Goal: Navigation & Orientation: Find specific page/section

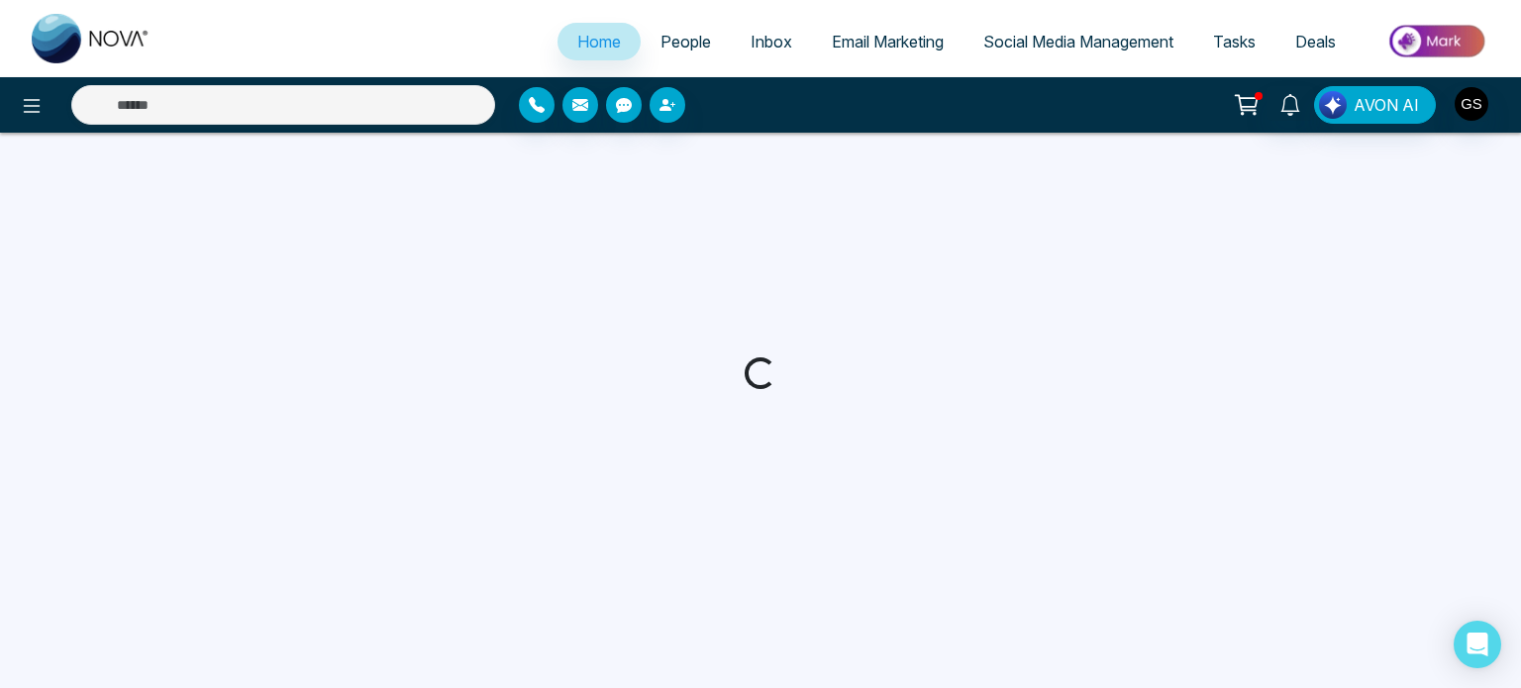
select select "*"
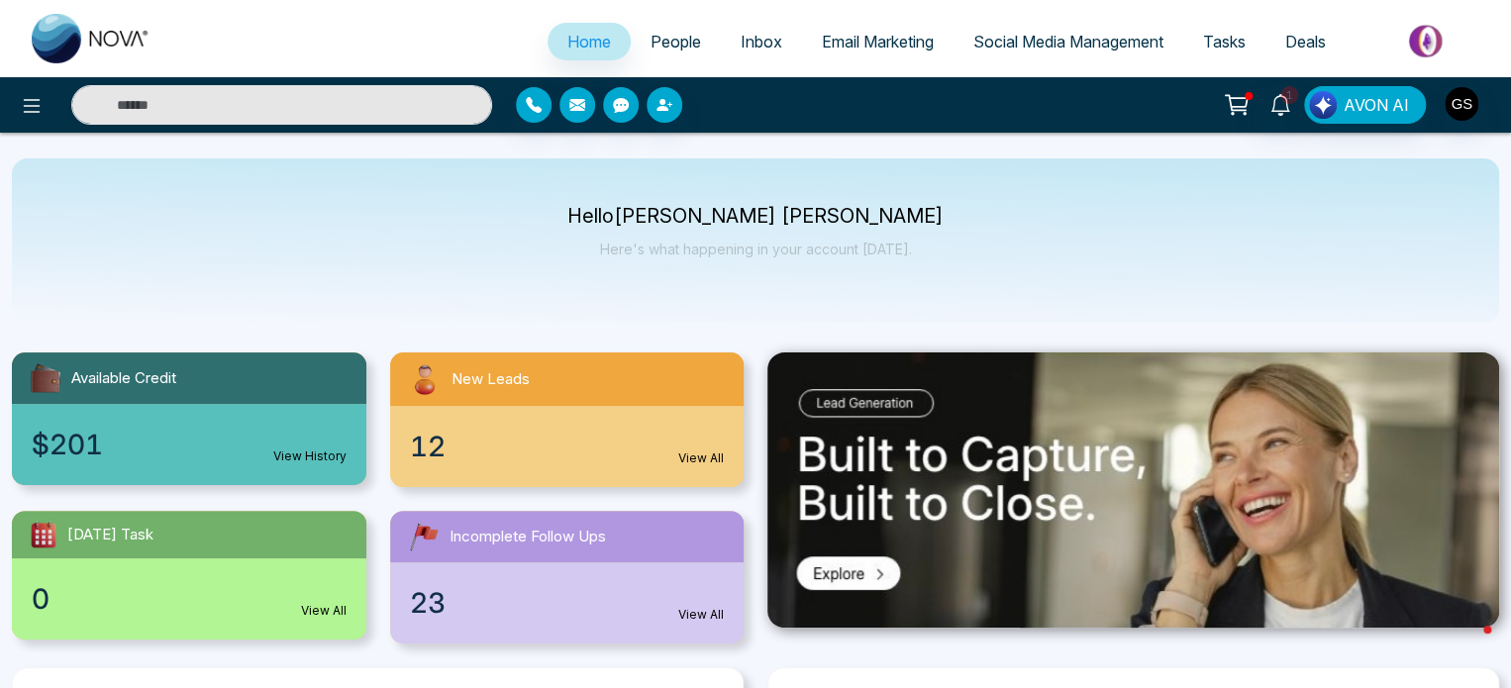
click at [660, 36] on span "People" at bounding box center [675, 42] width 50 height 20
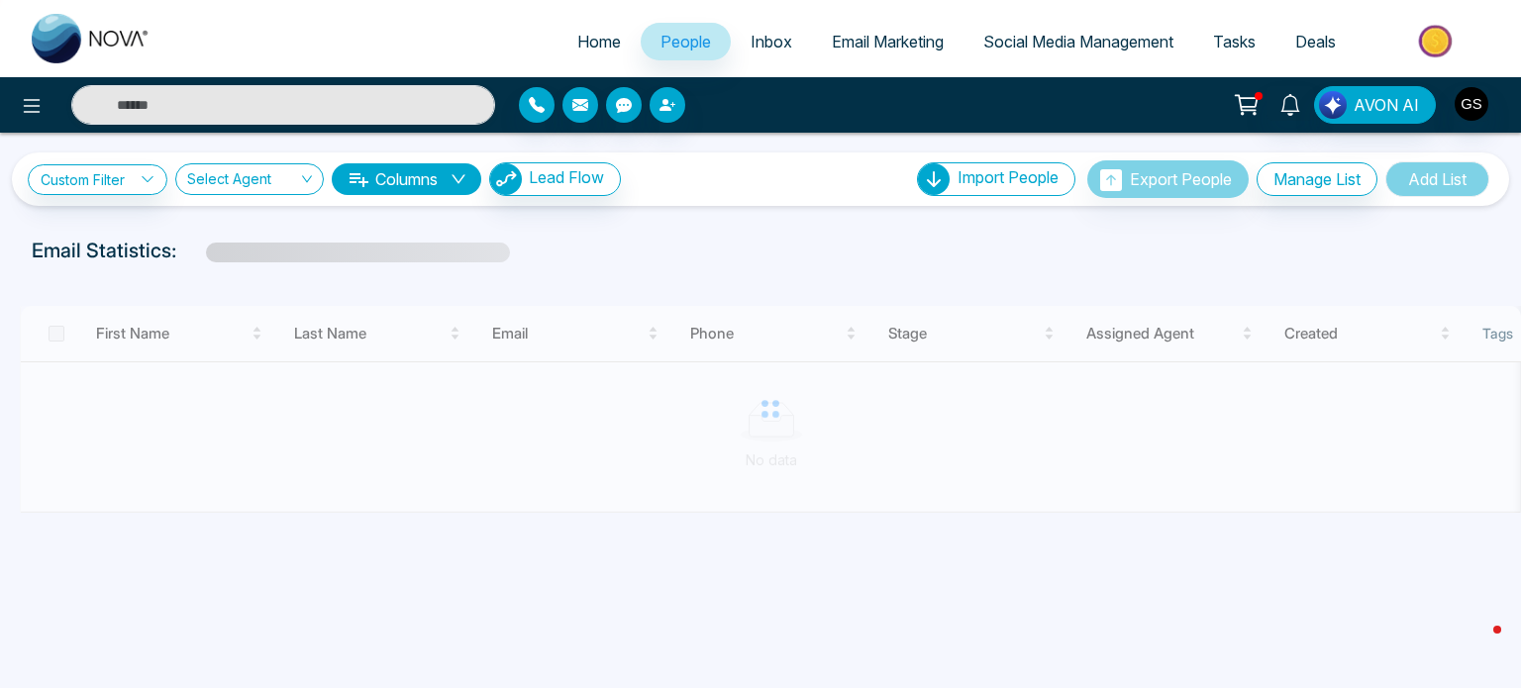
click at [762, 47] on span "Inbox" at bounding box center [771, 42] width 42 height 20
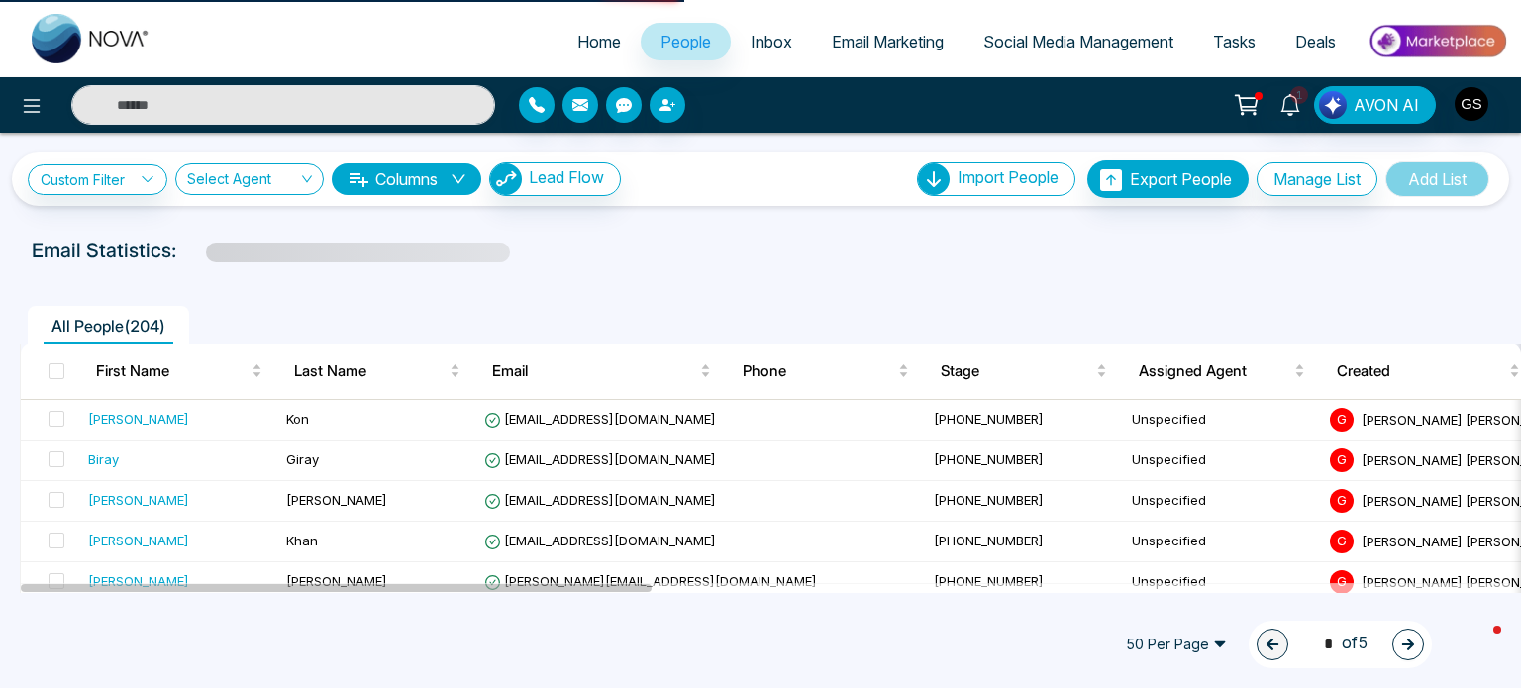
click at [850, 39] on span "Email Marketing" at bounding box center [888, 42] width 112 height 20
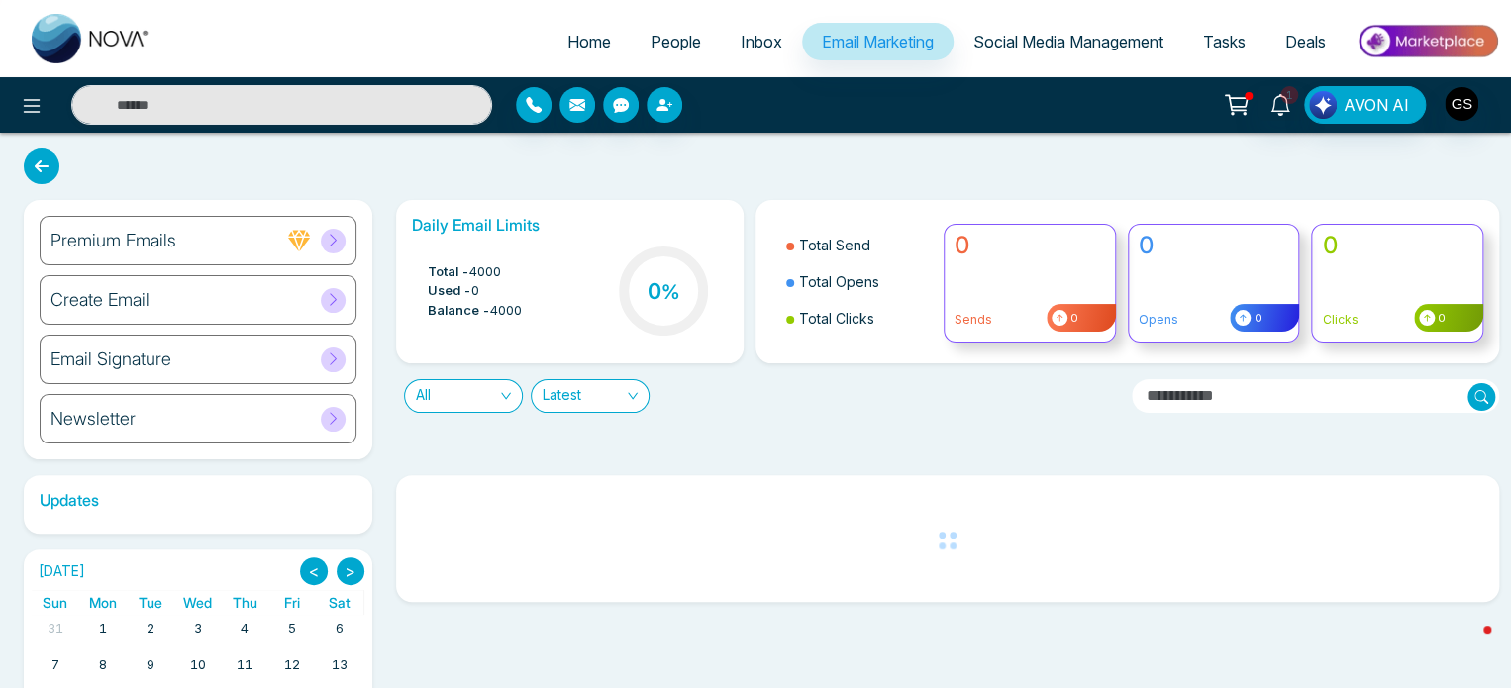
click at [1034, 44] on span "Social Media Management" at bounding box center [1068, 42] width 190 height 20
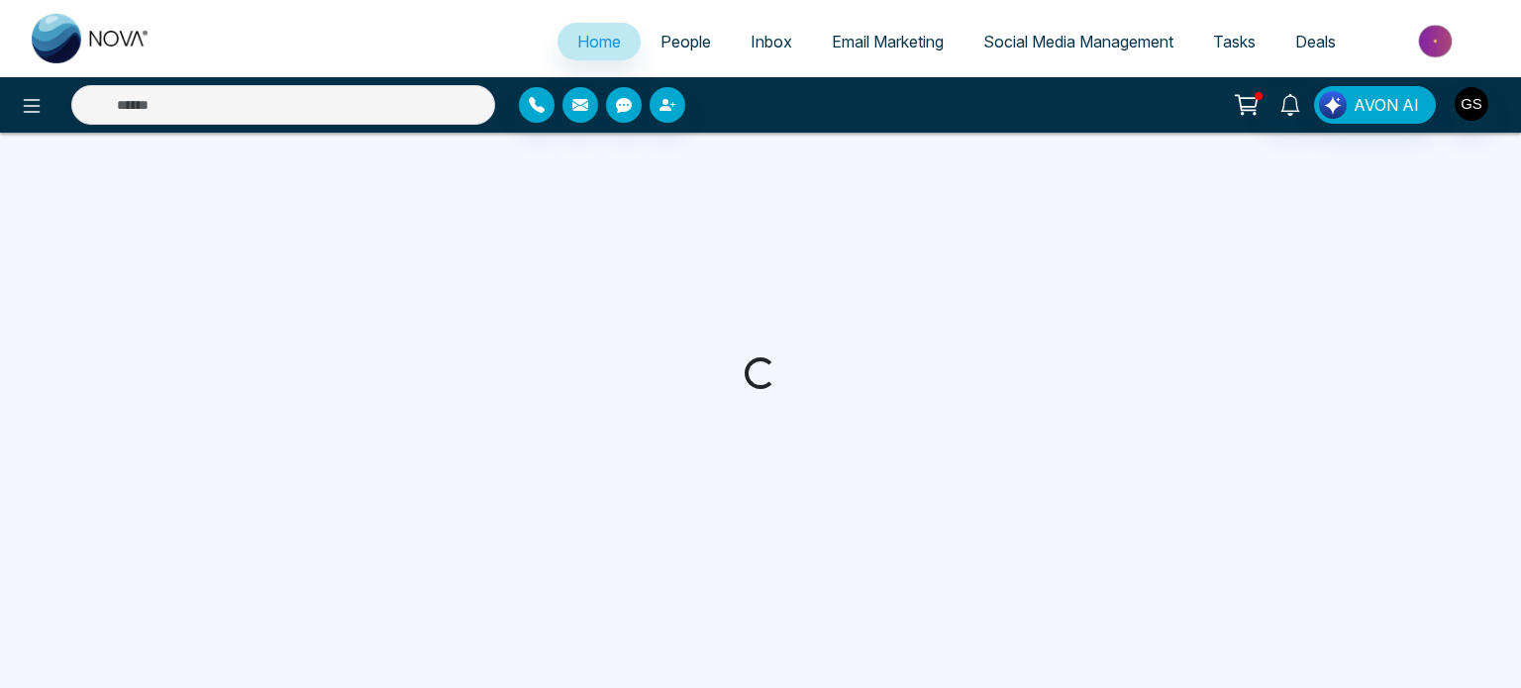
select select "*"
